Goal: Navigation & Orientation: Find specific page/section

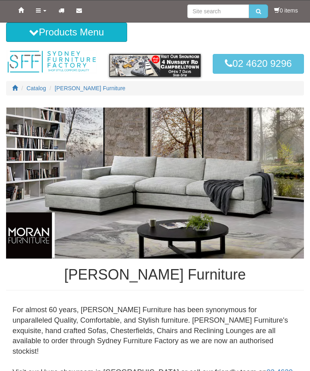
click at [54, 32] on button "Products Menu" at bounding box center [66, 32] width 121 height 19
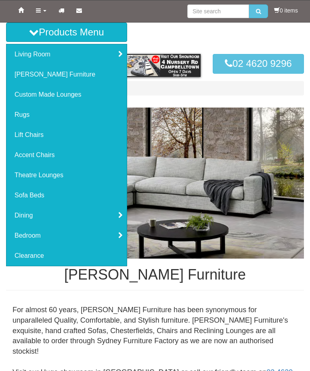
click at [45, 76] on link "[PERSON_NAME] Furniture" at bounding box center [66, 74] width 120 height 20
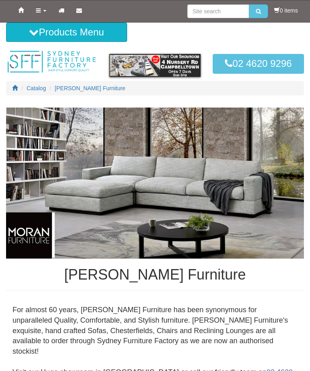
click at [47, 33] on button "Products Menu" at bounding box center [66, 32] width 121 height 19
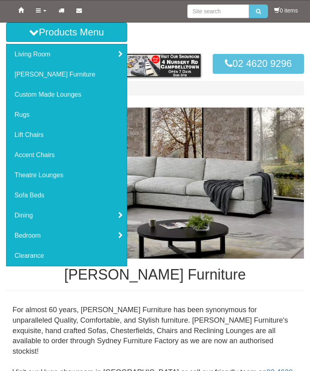
click at [45, 56] on link "Living Room" at bounding box center [66, 54] width 120 height 20
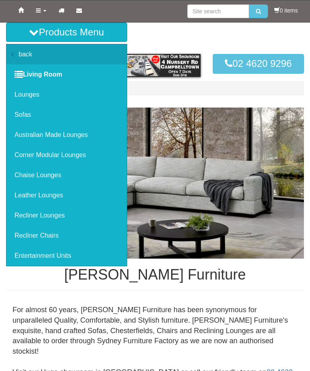
click at [25, 114] on link "Sofas" at bounding box center [66, 115] width 120 height 20
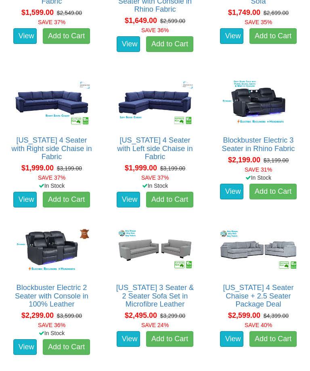
scroll to position [1125, 0]
